Goal: Task Accomplishment & Management: Complete application form

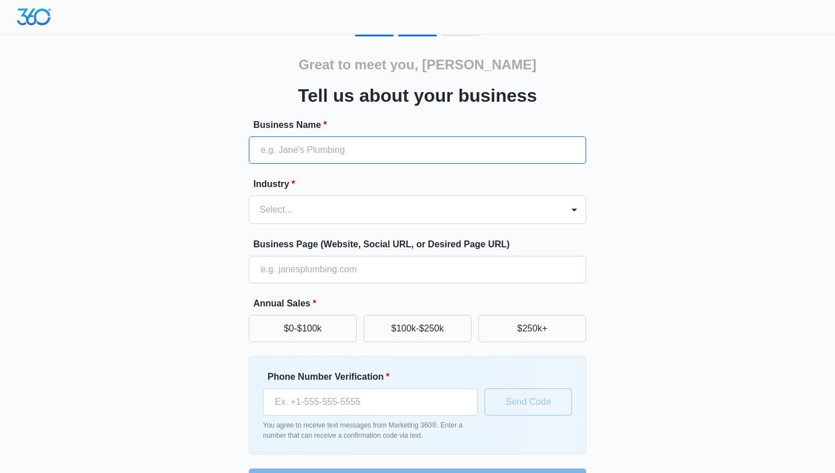
click at [351, 155] on input "Business Name *" at bounding box center [417, 149] width 337 height 27
click at [261, 151] on input "Companions" at bounding box center [417, 149] width 337 height 27
click at [353, 149] on input "[PERSON_NAME]'s Companions" at bounding box center [417, 149] width 337 height 27
type input "[PERSON_NAME]'s Companionship"
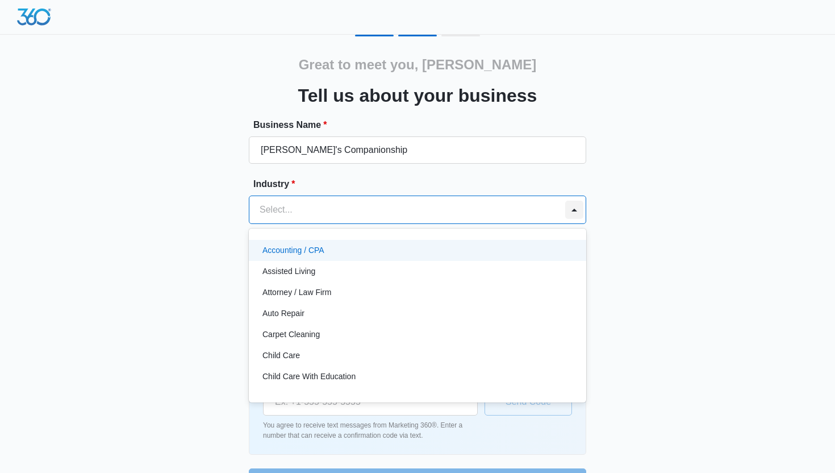
click at [573, 210] on div at bounding box center [574, 210] width 18 height 18
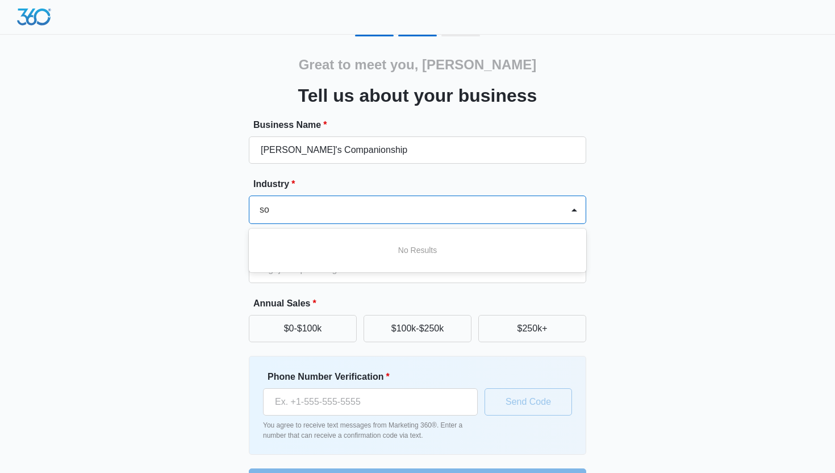
type input "s"
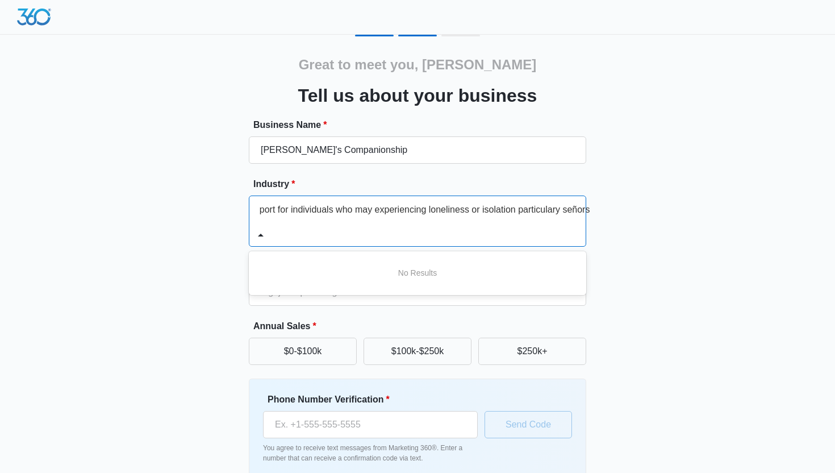
scroll to position [0, 44]
type input "Social support for individuals who may experiencing loneliness or isolation par…"
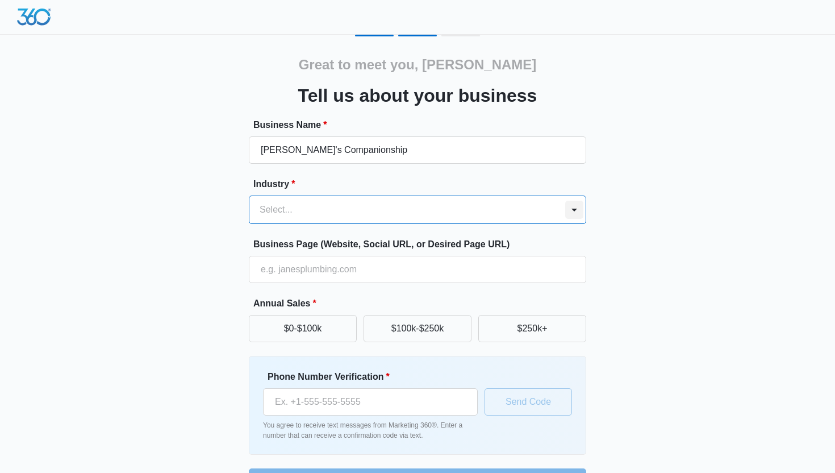
scroll to position [0, 0]
click at [259, 234] on form "Business Name * [PERSON_NAME]'s Companionship Industry * Select... Business Pag…" at bounding box center [417, 306] width 337 height 377
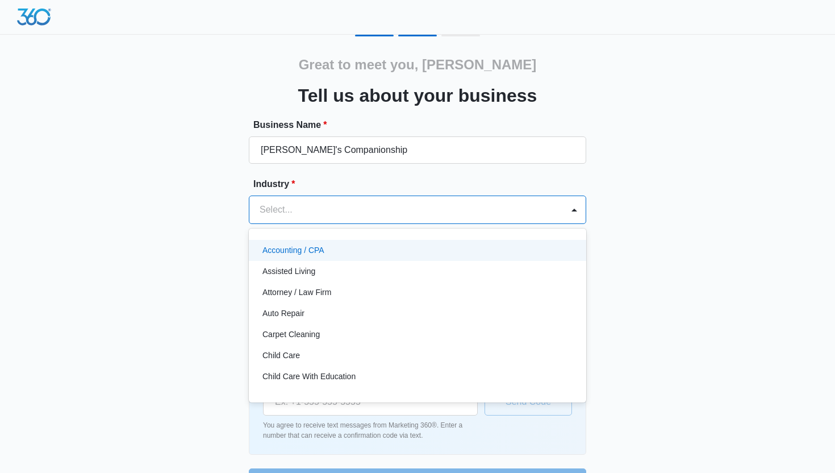
click at [287, 207] on div at bounding box center [404, 210] width 289 height 16
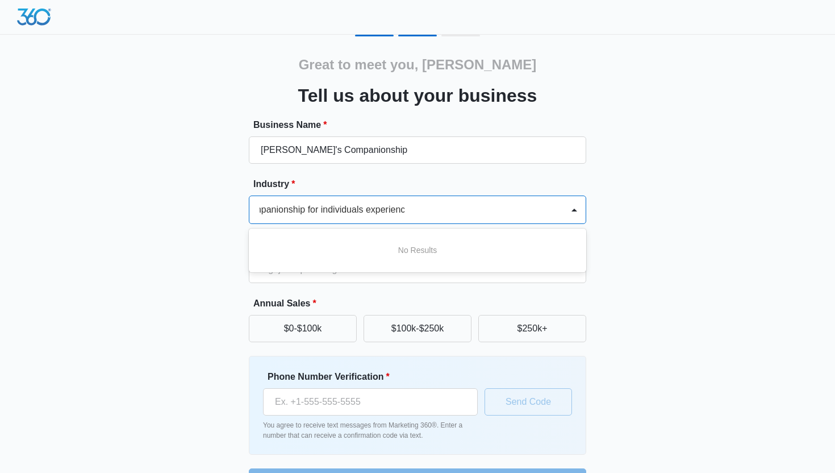
scroll to position [0, 19]
click at [364, 209] on input "Companionship for individuals experience" at bounding box center [334, 210] width 149 height 14
type input "Companionship for individuals who experience"
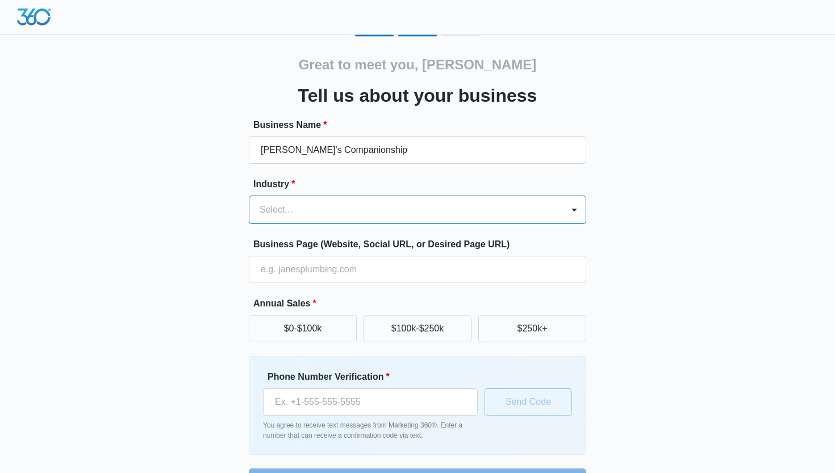
click at [428, 209] on div at bounding box center [404, 210] width 289 height 16
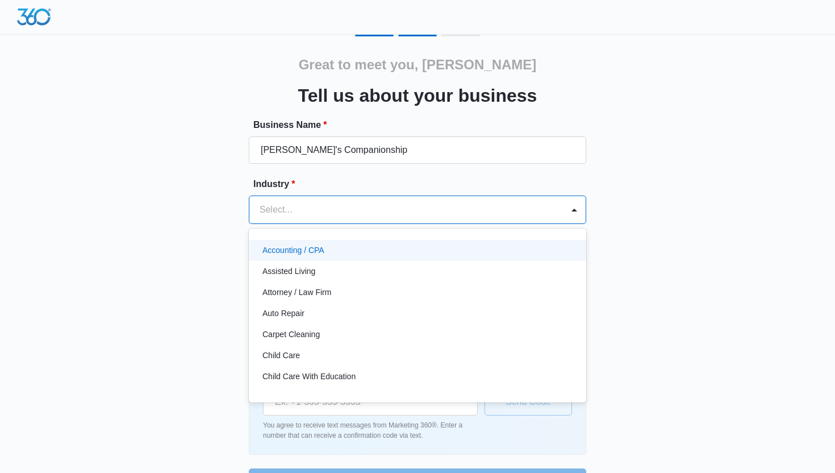
click at [287, 202] on div at bounding box center [404, 210] width 289 height 16
click at [286, 202] on div at bounding box center [404, 210] width 289 height 16
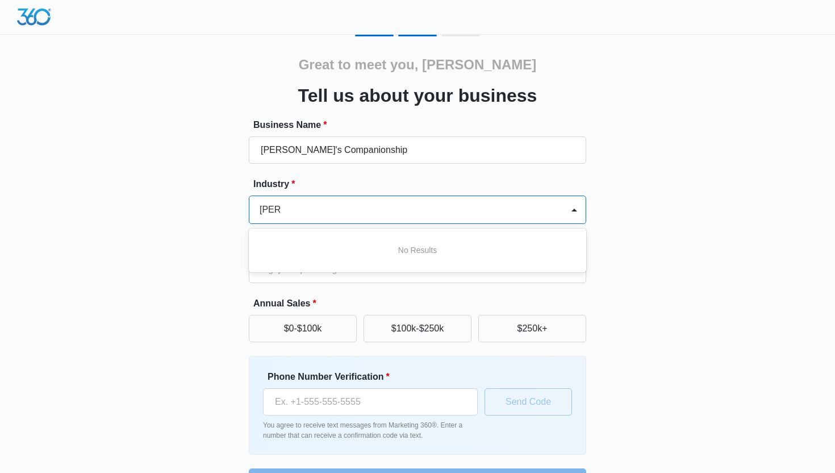
type input "social"
click at [574, 210] on div at bounding box center [574, 210] width 18 height 18
type input "Social service"
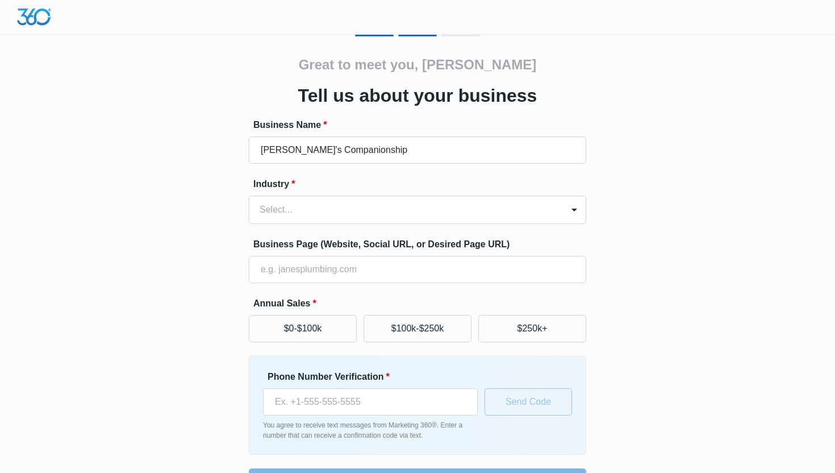
click at [603, 298] on div "Great to meet you, [PERSON_NAME] us about your business Business Name * [PERSON…" at bounding box center [418, 265] width 682 height 461
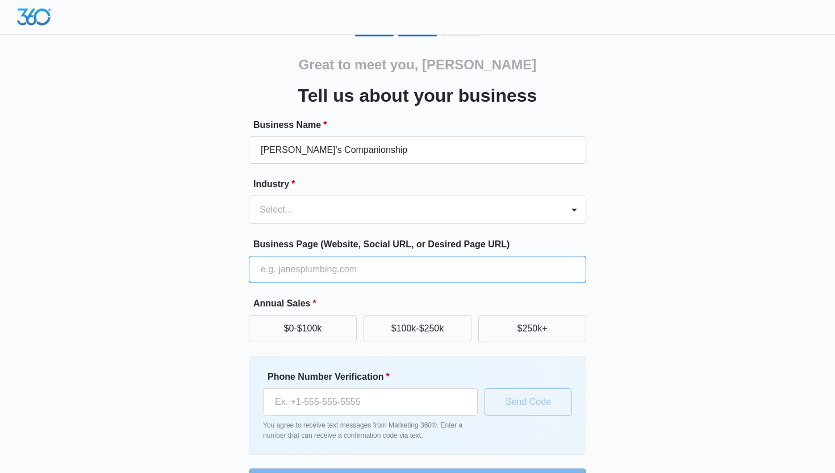
click at [387, 270] on input "Business Page (Website, Social URL, or Desired Page URL)" at bounding box center [417, 269] width 337 height 27
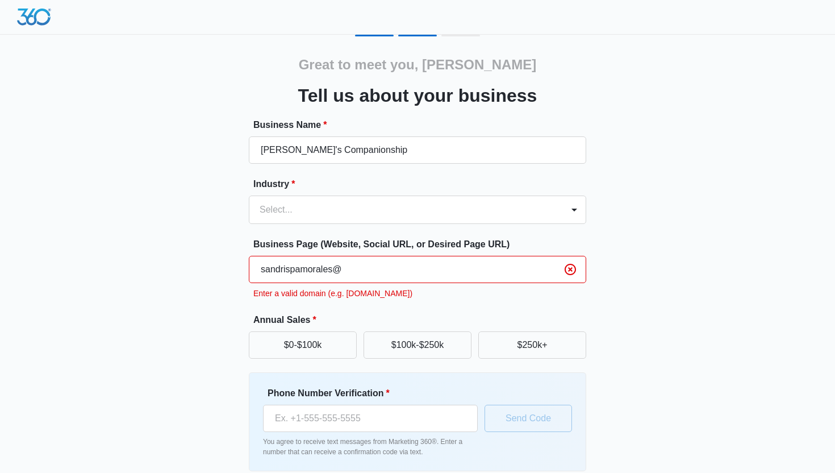
click at [628, 328] on div "Great to meet you, [PERSON_NAME] us about your business Business Name * [PERSON…" at bounding box center [418, 273] width 682 height 477
click at [342, 268] on input "sandrispamorales@" at bounding box center [417, 269] width 337 height 27
type input "[EMAIL_ADDRESS][DOMAIN_NAME]"
click at [596, 319] on div "Great to meet you, [PERSON_NAME] us about your business Business Name * [PERSON…" at bounding box center [418, 273] width 682 height 477
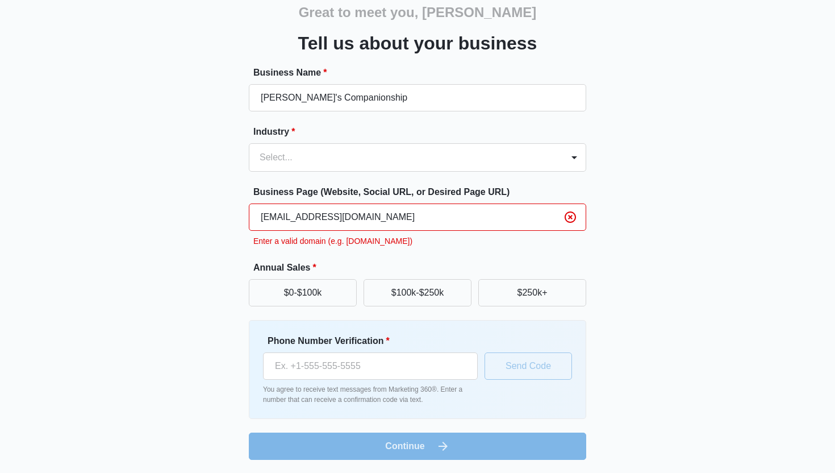
scroll to position [53, 0]
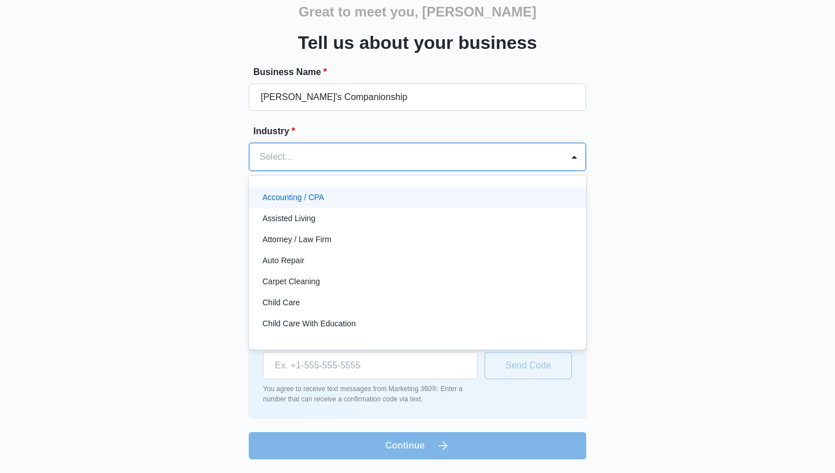
click at [302, 157] on div at bounding box center [404, 157] width 289 height 16
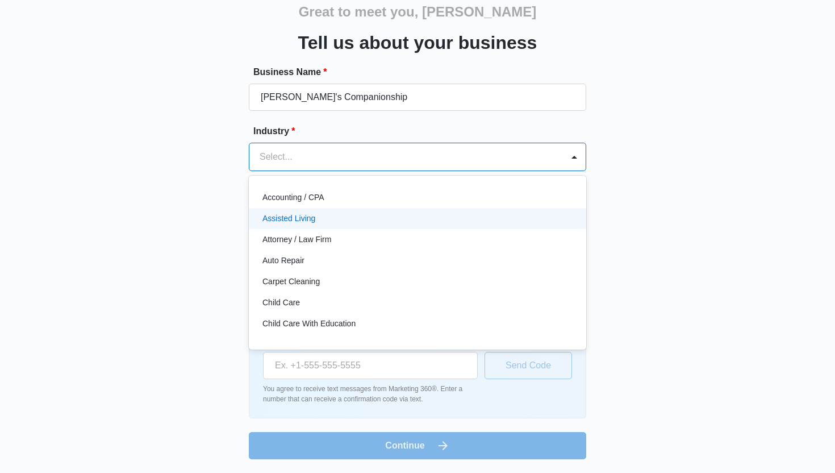
click at [286, 223] on p "Assisted Living" at bounding box center [288, 218] width 53 height 12
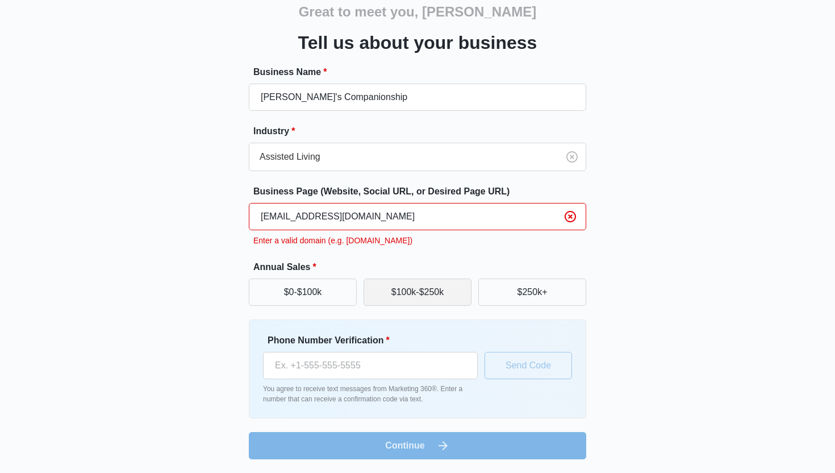
click at [428, 297] on button "$100k-$250k" at bounding box center [418, 291] width 108 height 27
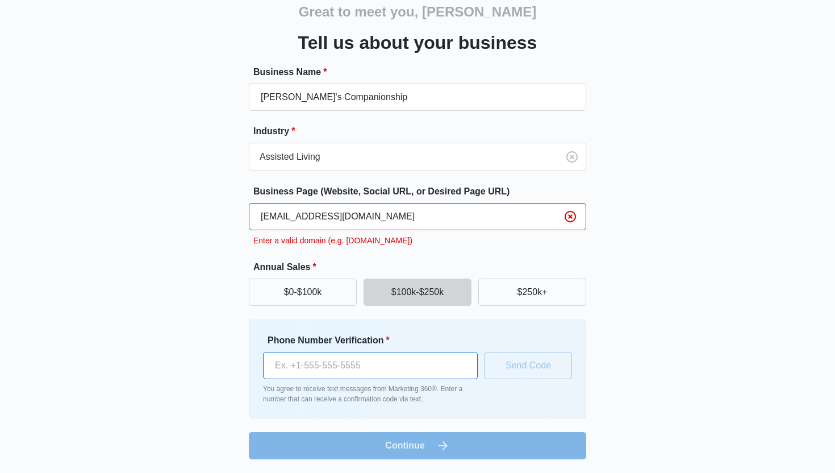
click at [402, 371] on input "Phone Number Verification *" at bounding box center [370, 365] width 215 height 27
type input "[PHONE_NUMBER]"
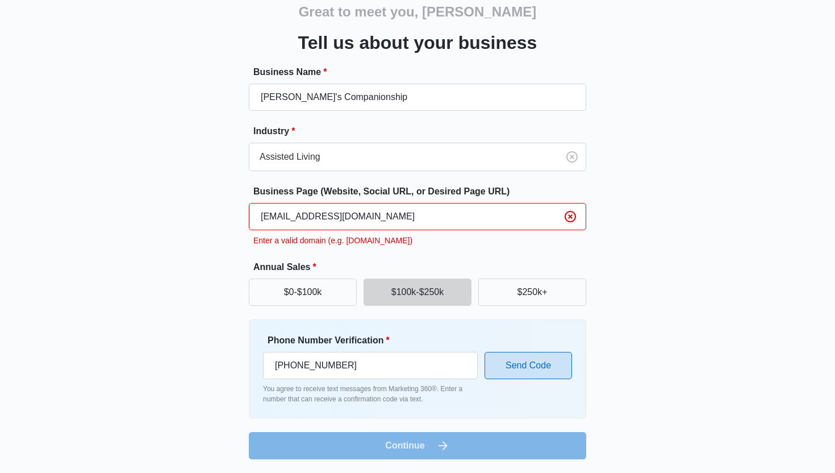
click at [547, 368] on button "Send Code" at bounding box center [528, 365] width 87 height 27
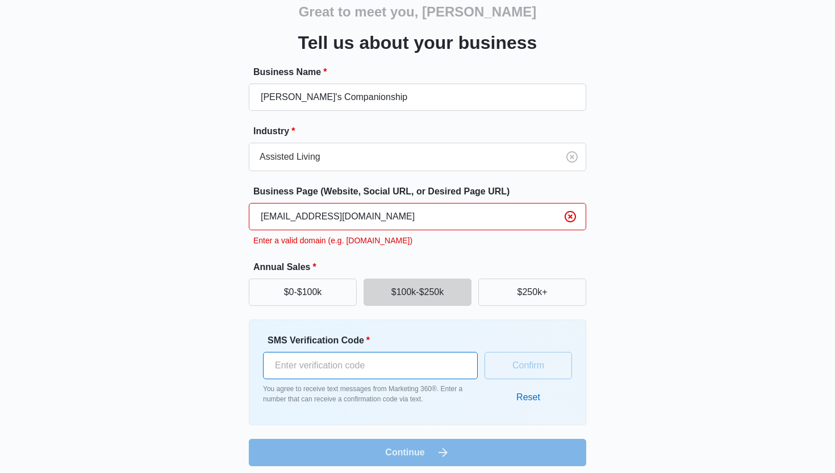
click at [407, 364] on input "SMS Verification Code *" at bounding box center [370, 365] width 215 height 27
type input "968365"
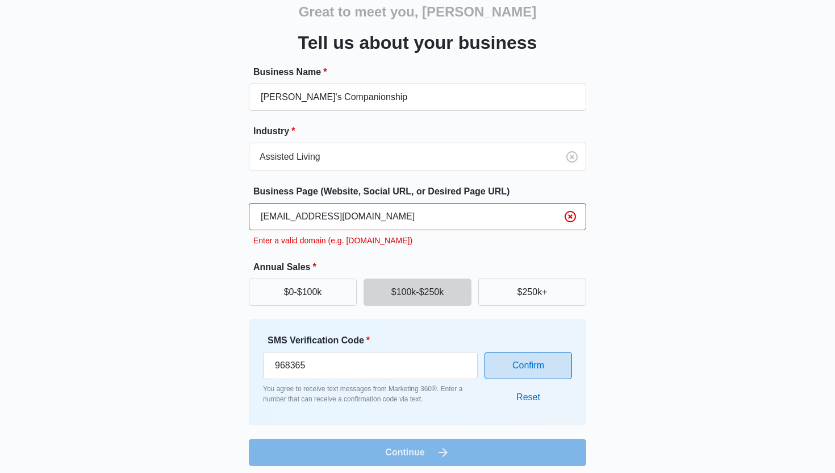
click at [529, 371] on button "Confirm" at bounding box center [528, 365] width 87 height 27
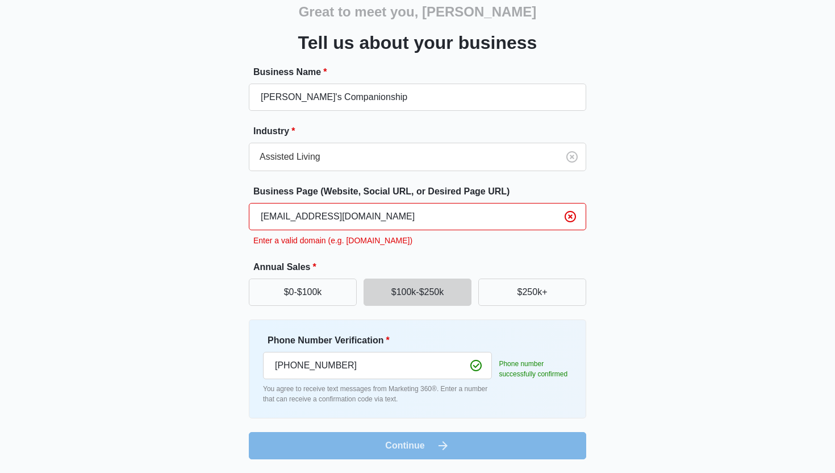
click at [515, 452] on form "Business Name * [PERSON_NAME]'s Companionship Industry * Assisted Living Busine…" at bounding box center [417, 262] width 337 height 394
click at [334, 218] on input "[EMAIL_ADDRESS][DOMAIN_NAME]" at bounding box center [417, 216] width 337 height 27
click at [332, 217] on input "[EMAIL_ADDRESS][DOMAIN_NAME]" at bounding box center [417, 216] width 337 height 27
click at [315, 219] on input "[EMAIL_ADDRESS][DOMAIN_NAME]" at bounding box center [417, 216] width 337 height 27
click at [405, 221] on input "[EMAIL_ADDRESS][DOMAIN_NAME]" at bounding box center [417, 216] width 337 height 27
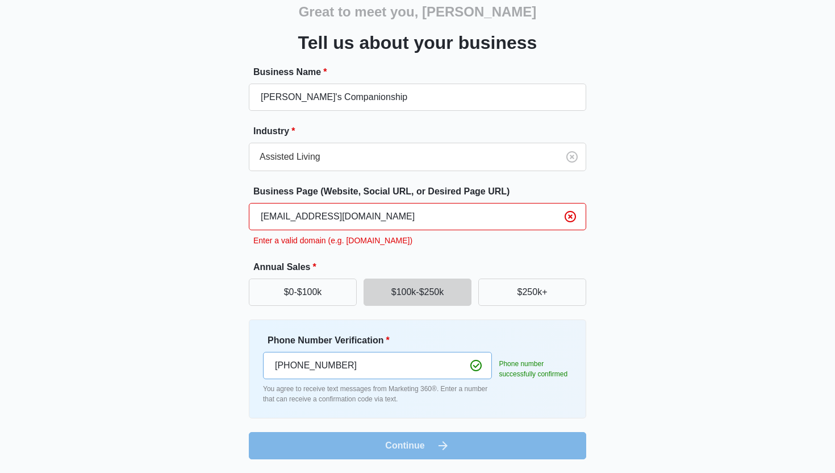
type input "[EMAIL_ADDRESS][DOMAIN_NAME]"
click at [365, 365] on input "[PHONE_NUMBER]" at bounding box center [377, 365] width 229 height 27
click at [387, 366] on input "[PHONE_NUMBER]" at bounding box center [377, 365] width 229 height 27
click at [480, 432] on form "Business Name * [PERSON_NAME]'s Companionship Industry * Assisted Living Busine…" at bounding box center [417, 262] width 337 height 394
click at [380, 215] on input "[EMAIL_ADDRESS][DOMAIN_NAME]" at bounding box center [417, 216] width 337 height 27
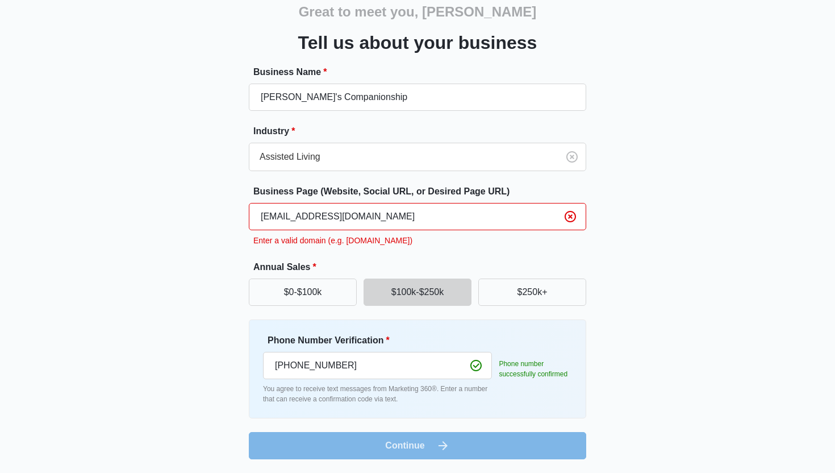
click at [380, 215] on input "[EMAIL_ADDRESS][DOMAIN_NAME]" at bounding box center [417, 216] width 337 height 27
click at [380, 216] on input "[EMAIL_ADDRESS][DOMAIN_NAME]" at bounding box center [417, 216] width 337 height 27
